Goal: Navigation & Orientation: Find specific page/section

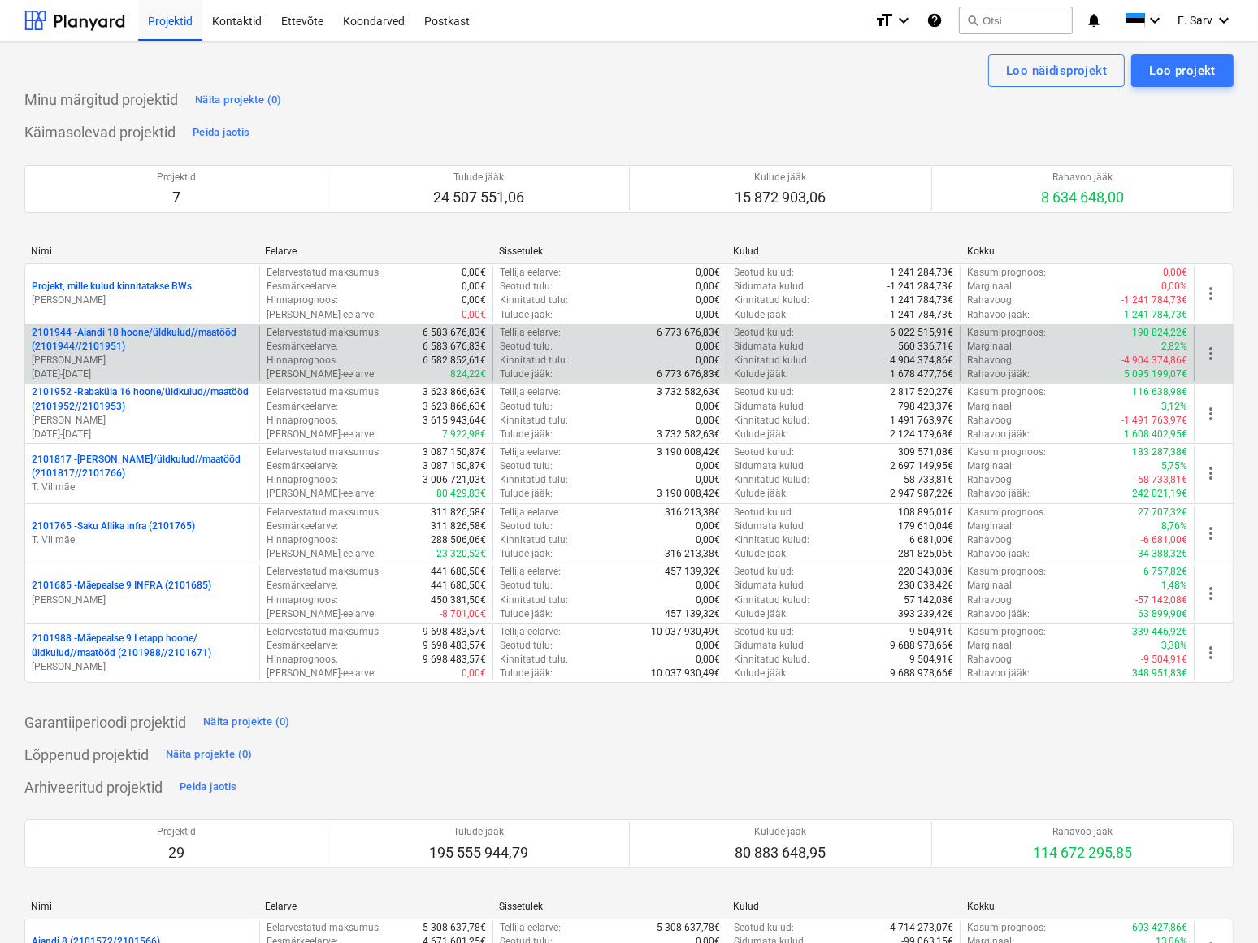
click at [96, 330] on p "2101944 - Aiandi 18 hoone/üldkulud//maatööd (2101944//2101951)" at bounding box center [142, 340] width 221 height 28
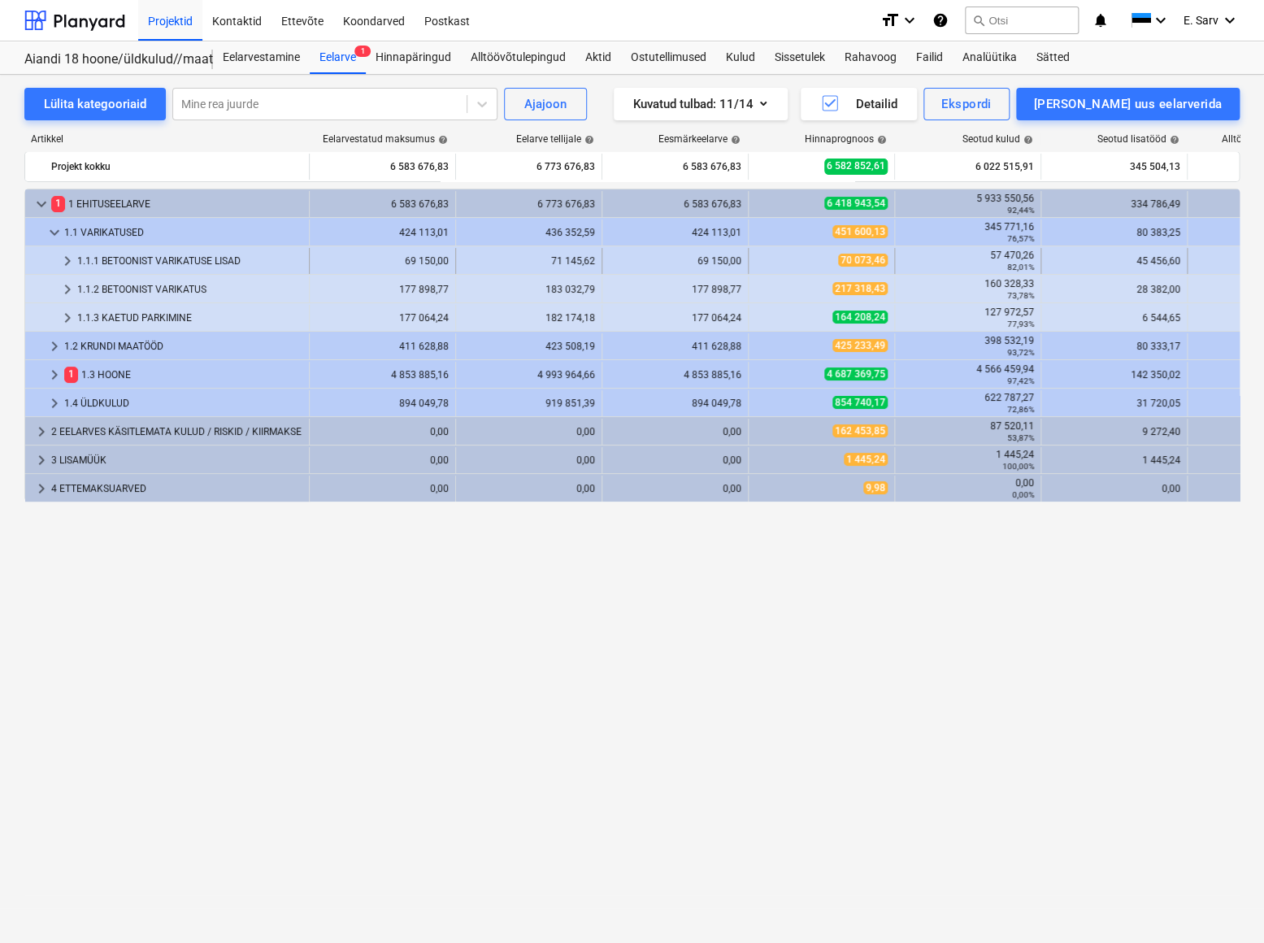
click at [122, 260] on div "1.1.1 BETOONIST VARIKATUSE LISAD" at bounding box center [189, 261] width 225 height 26
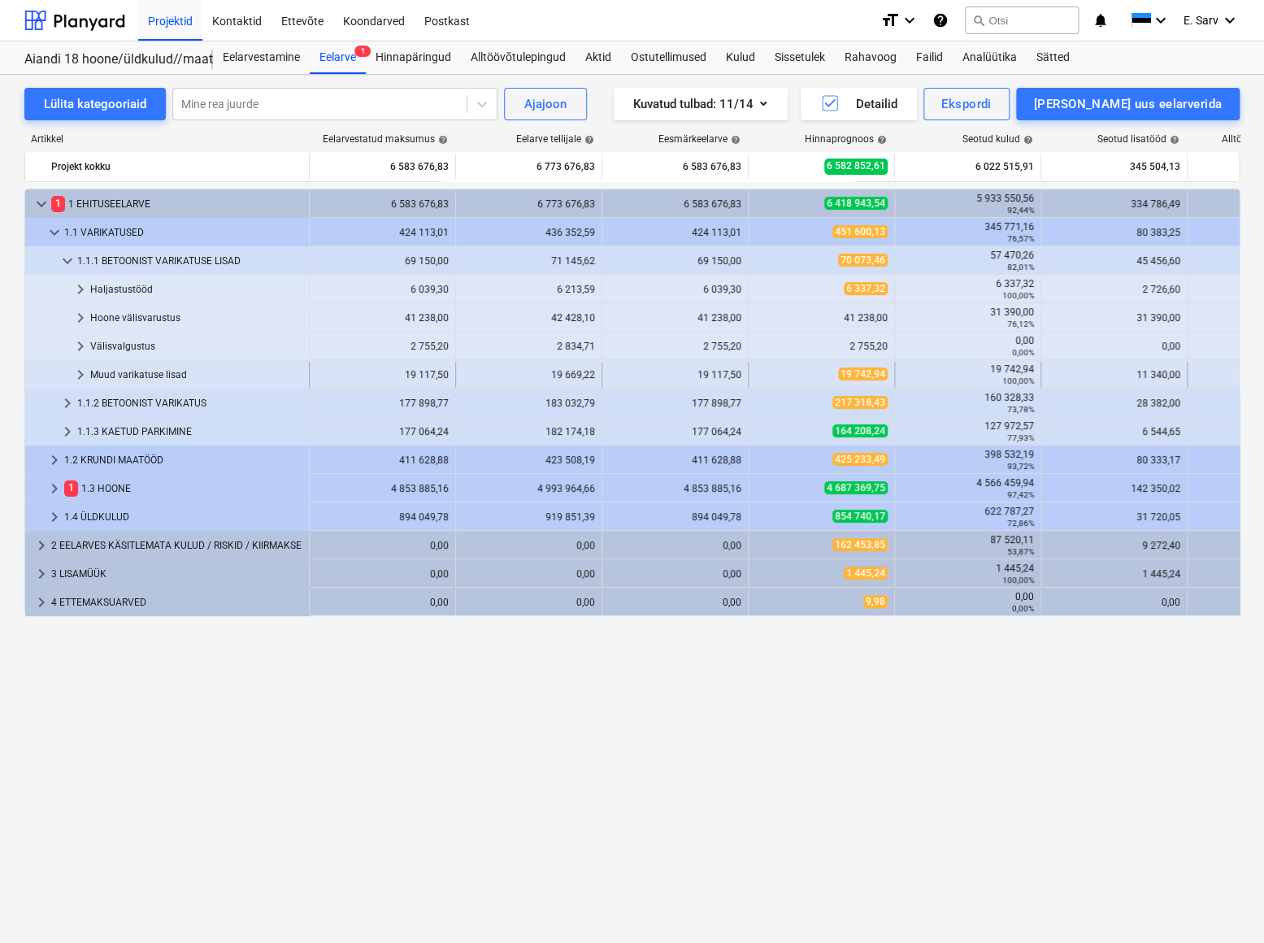
click at [122, 376] on div "Muud varikatuse lisad" at bounding box center [196, 375] width 212 height 26
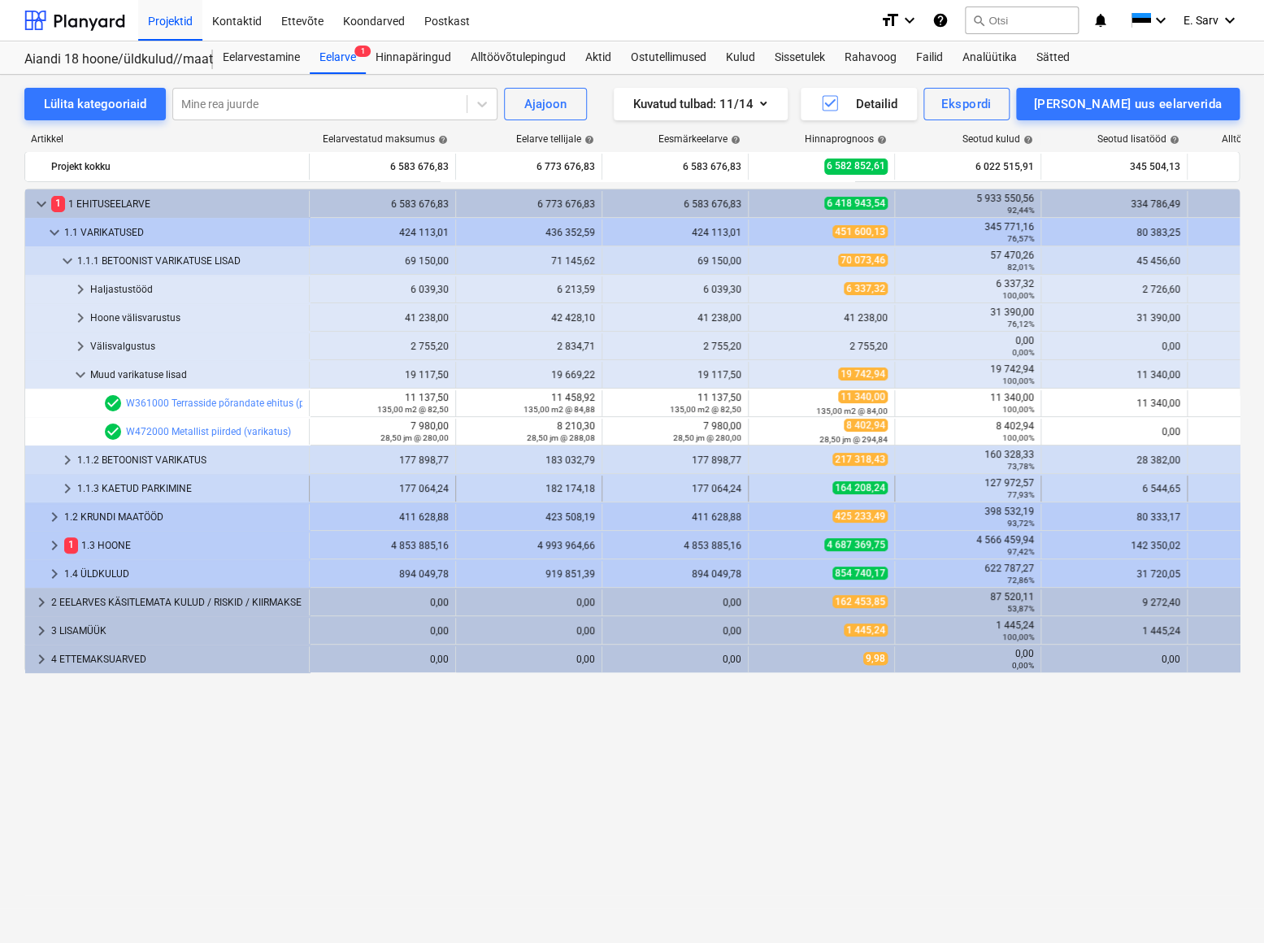
click at [169, 490] on div "1.1.3 KAETUD PARKIMINE" at bounding box center [189, 489] width 225 height 26
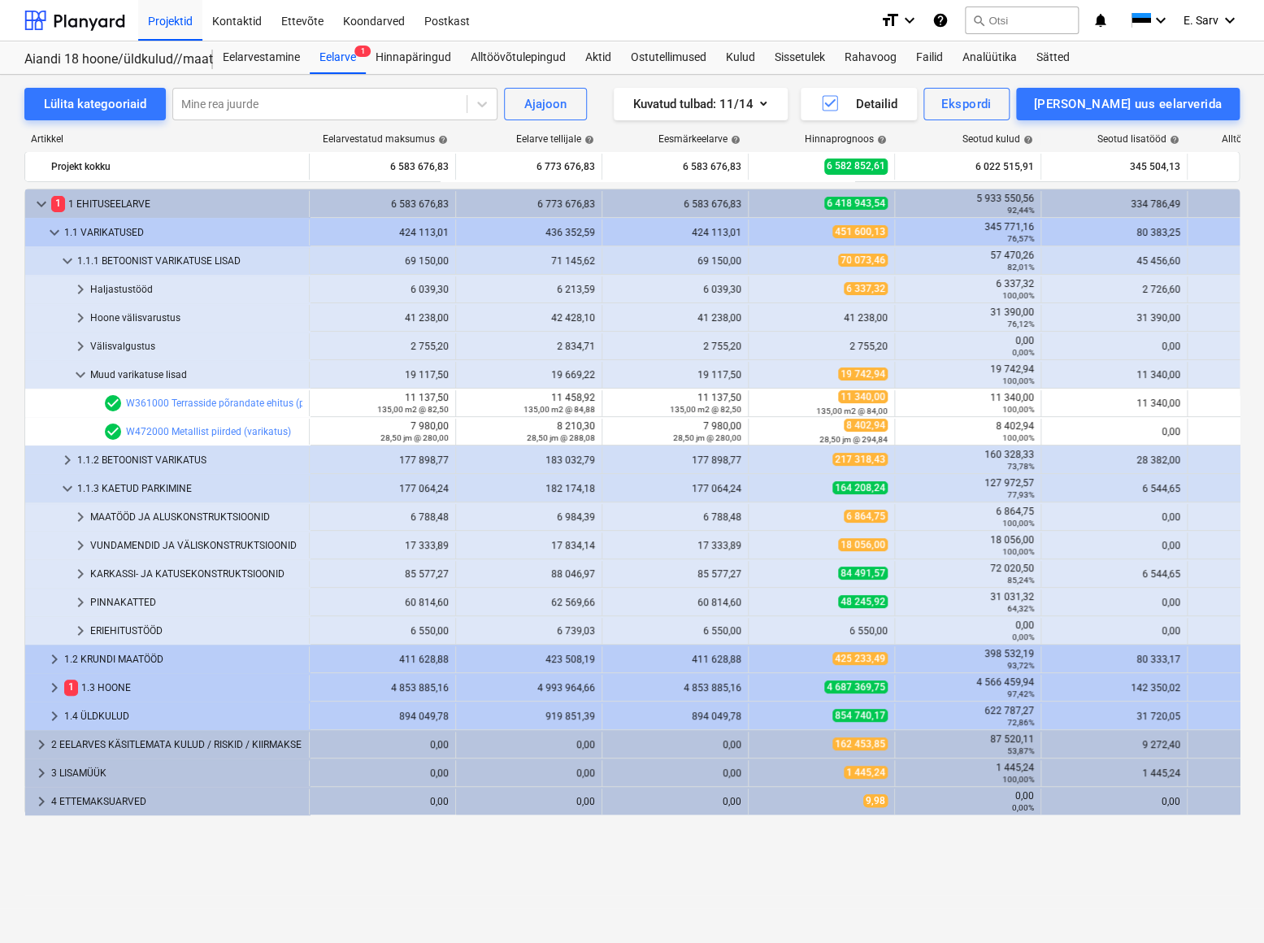
click at [169, 490] on div "1.1.3 KAETUD PARKIMINE" at bounding box center [189, 489] width 225 height 26
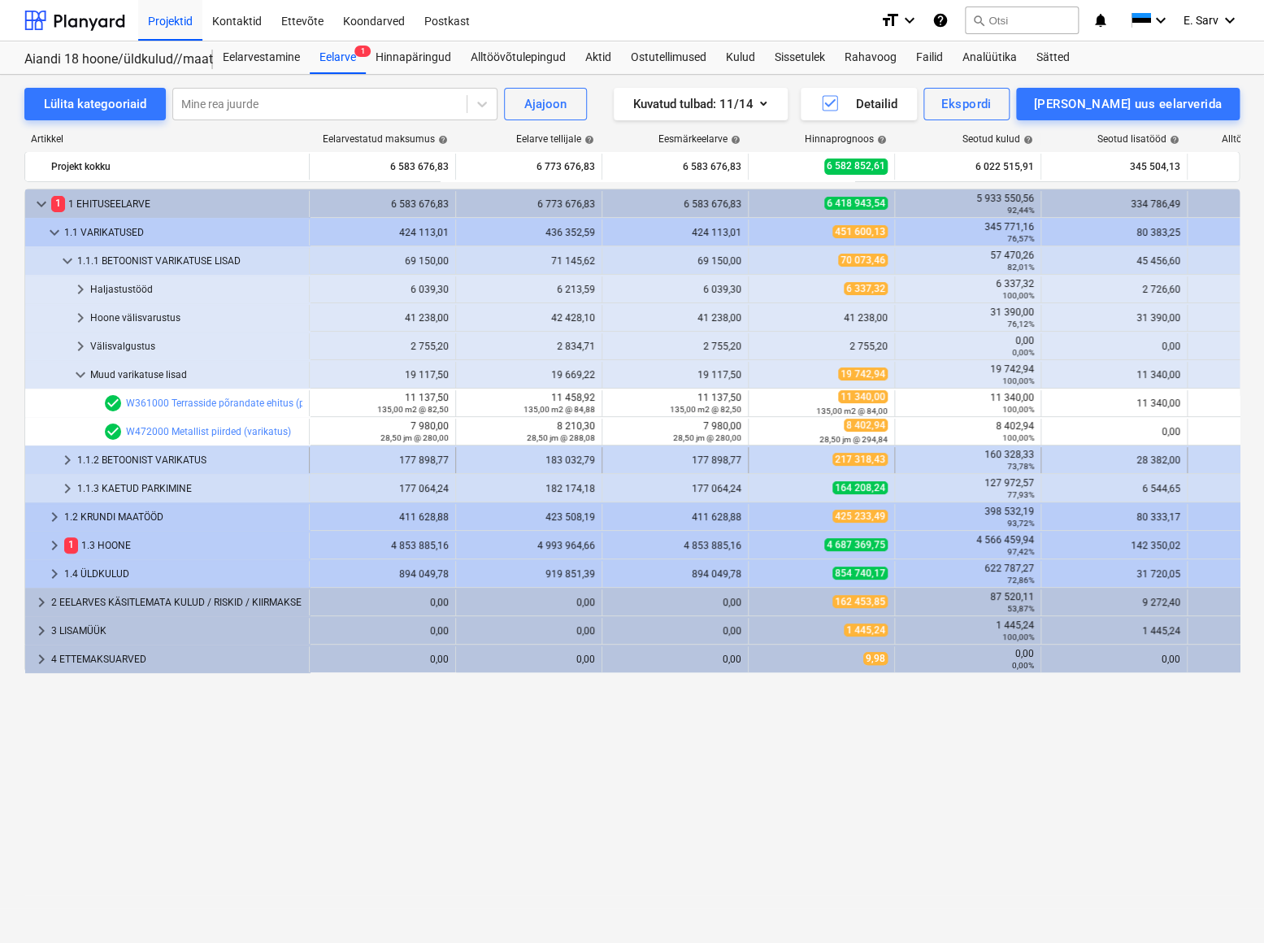
click at [168, 458] on div "1.1.2 BETOONIST VARIKATUS" at bounding box center [189, 460] width 225 height 26
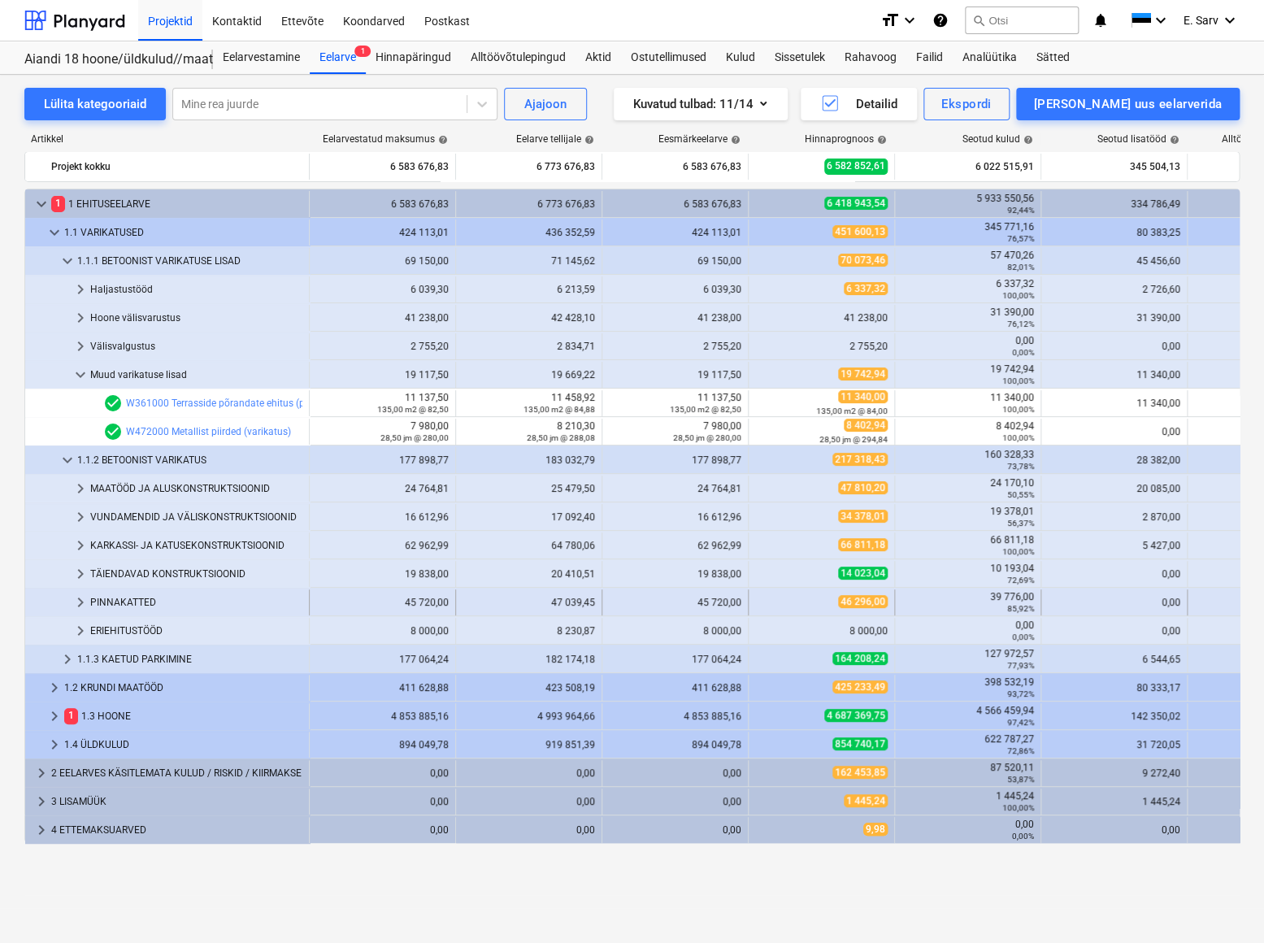
click at [128, 602] on div "PINNAKATTED" at bounding box center [196, 602] width 212 height 26
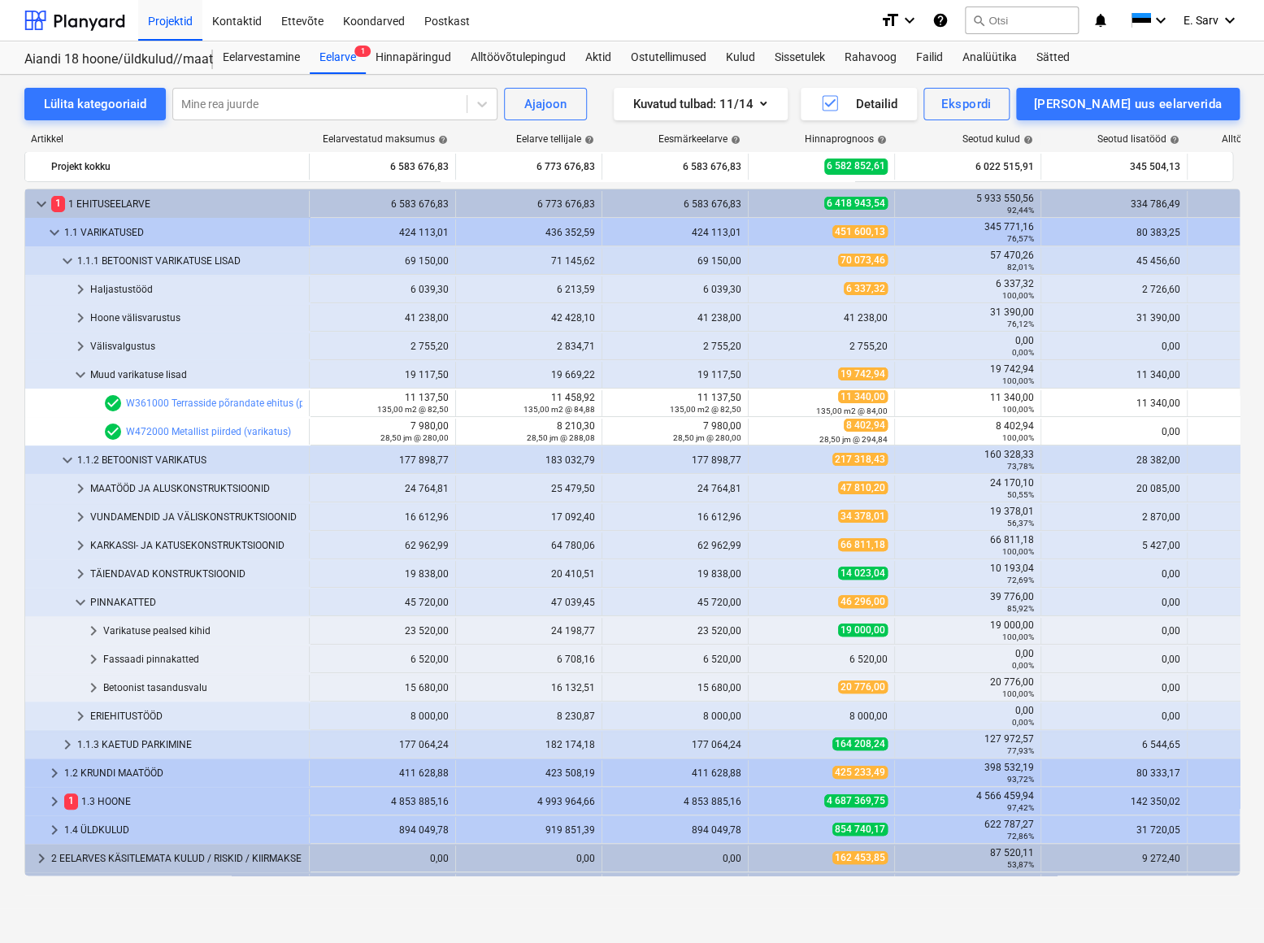
click at [128, 602] on div "PINNAKATTED" at bounding box center [196, 602] width 212 height 26
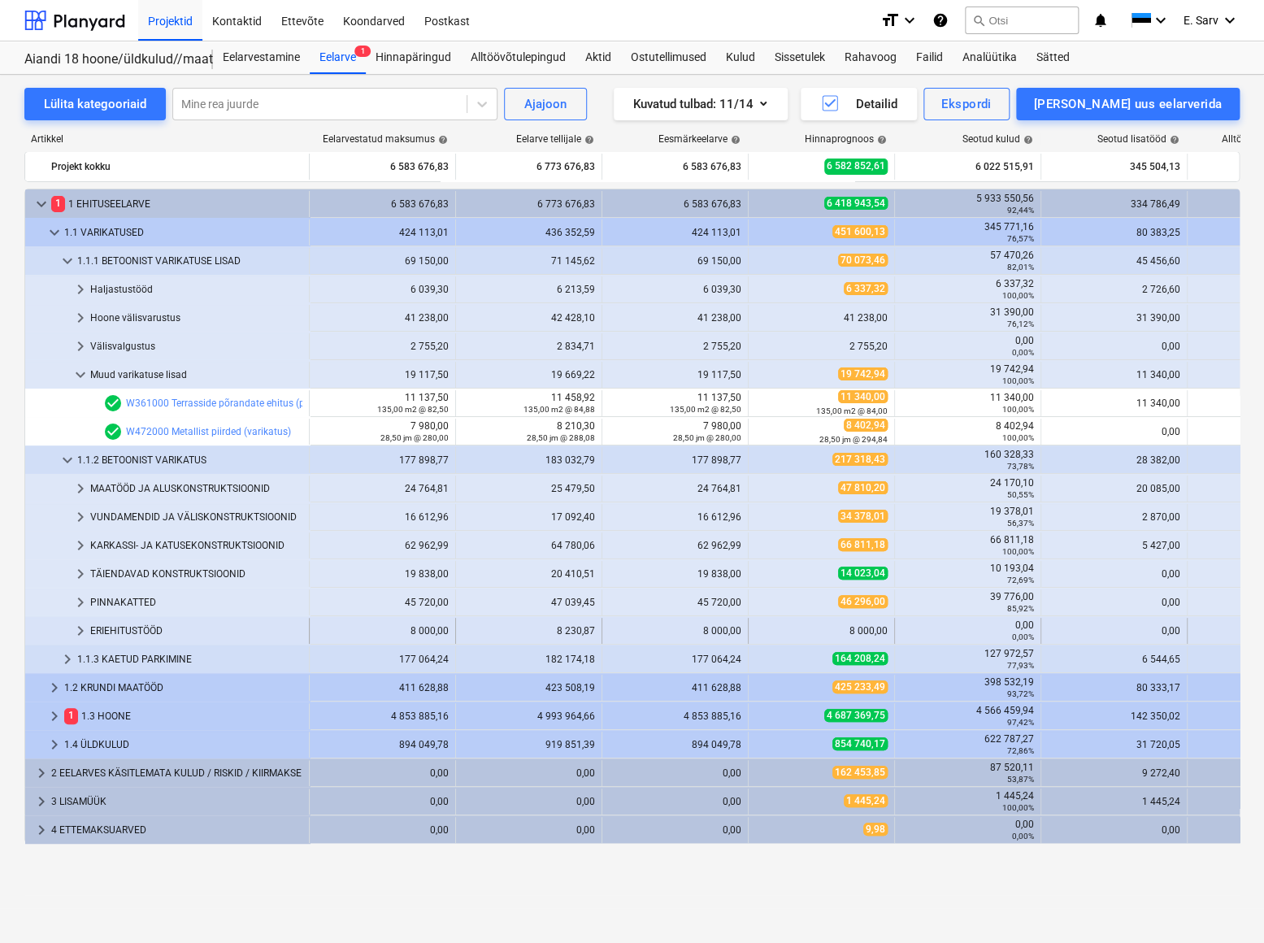
click at [132, 629] on div "ERIEHITUSTÖÖD" at bounding box center [196, 631] width 212 height 26
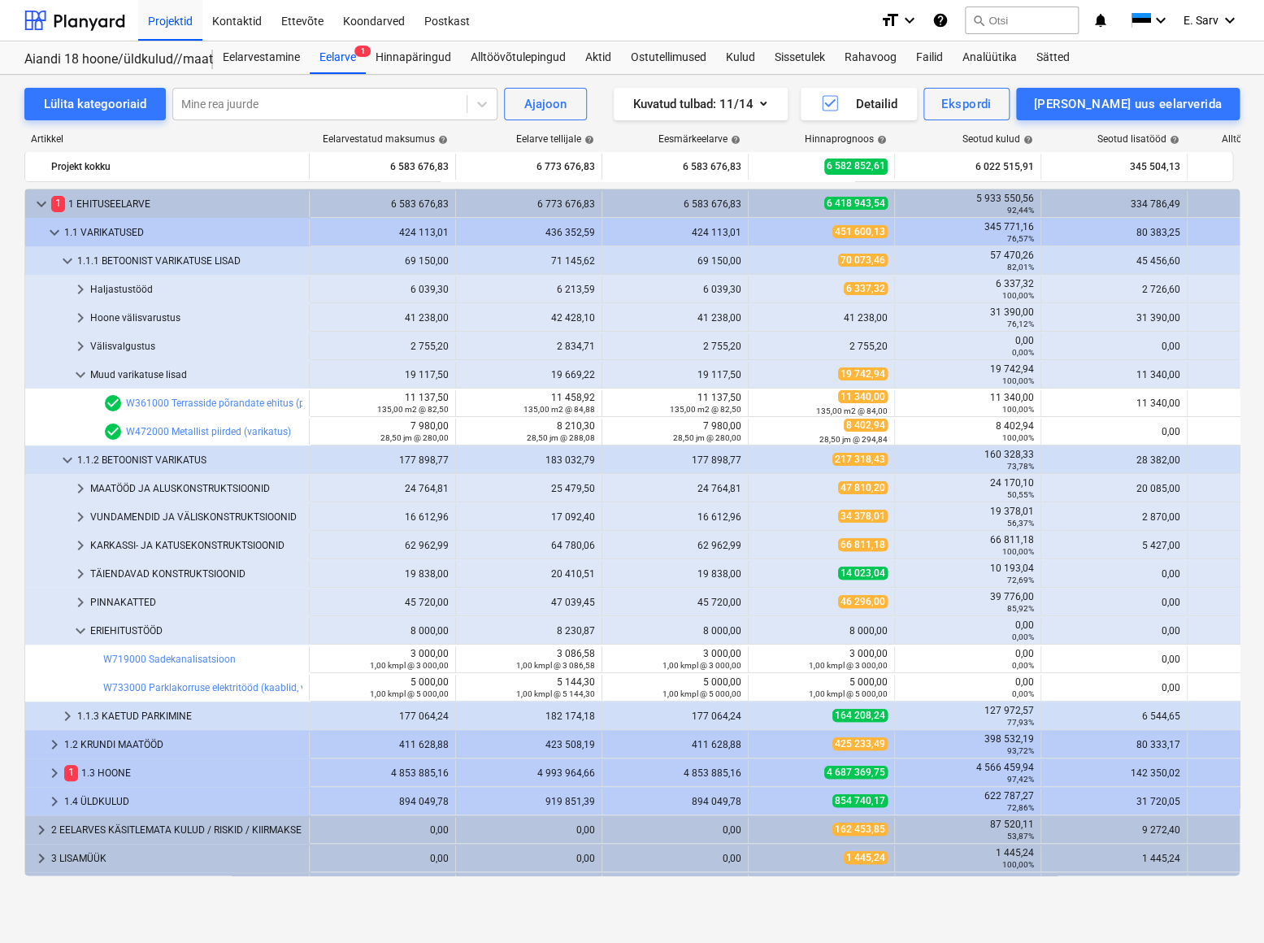
click at [132, 629] on div "ERIEHITUSTÖÖD" at bounding box center [196, 631] width 212 height 26
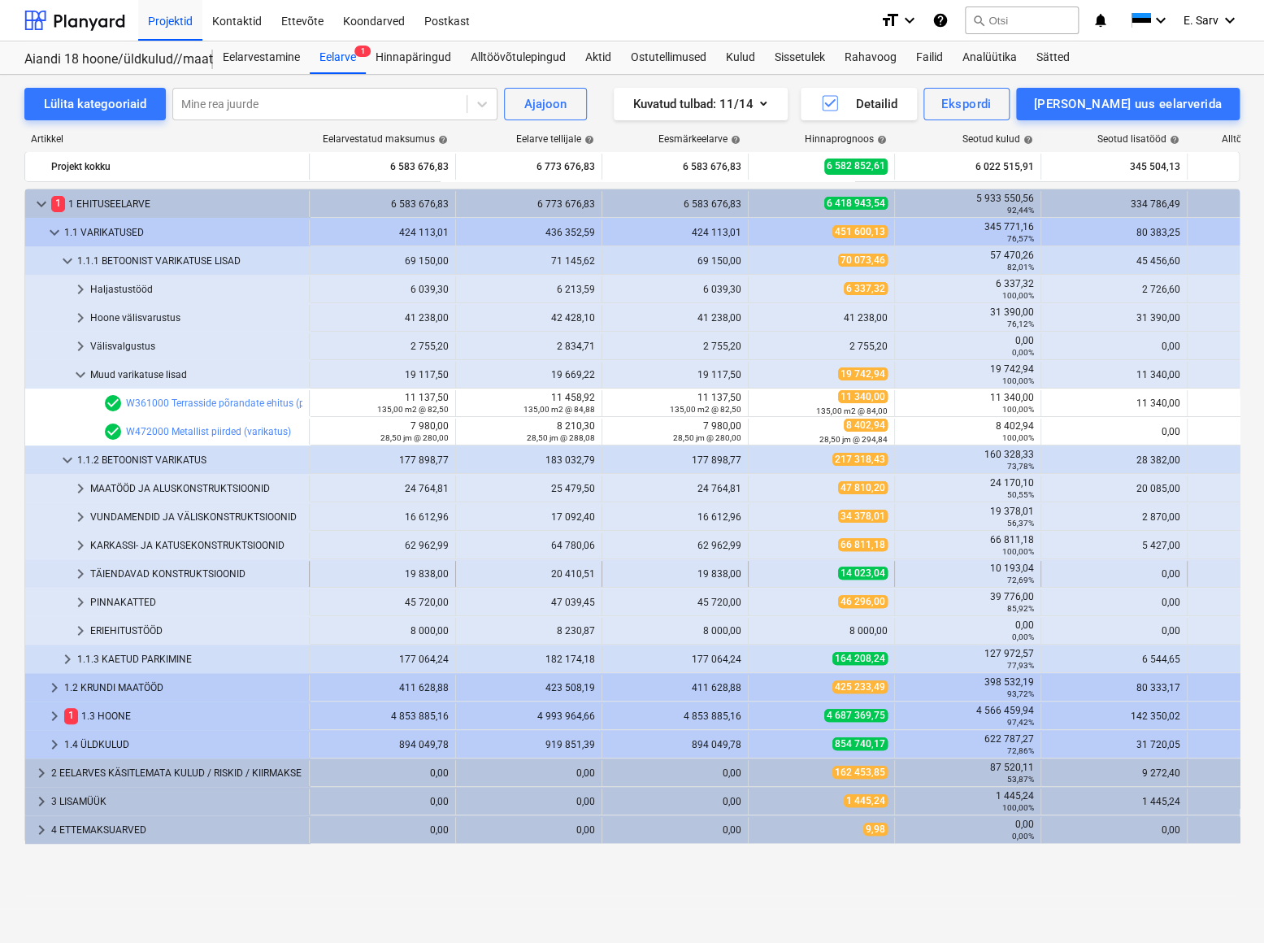
click at [137, 575] on div "TÄIENDAVAD KONSTRUKTSIOONID" at bounding box center [196, 574] width 212 height 26
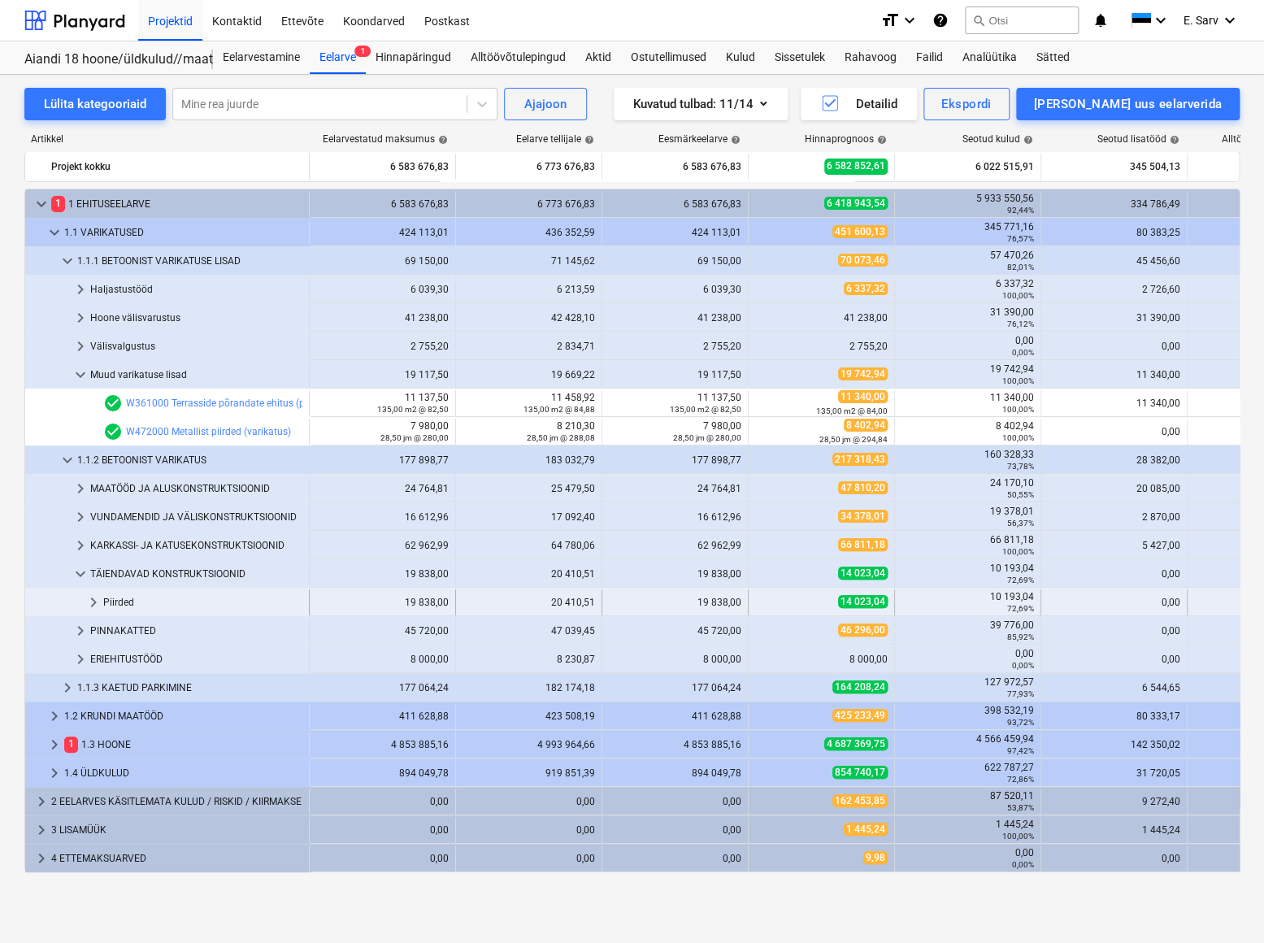
click at [121, 603] on div "Piirded" at bounding box center [202, 602] width 199 height 26
